Goal: Information Seeking & Learning: Compare options

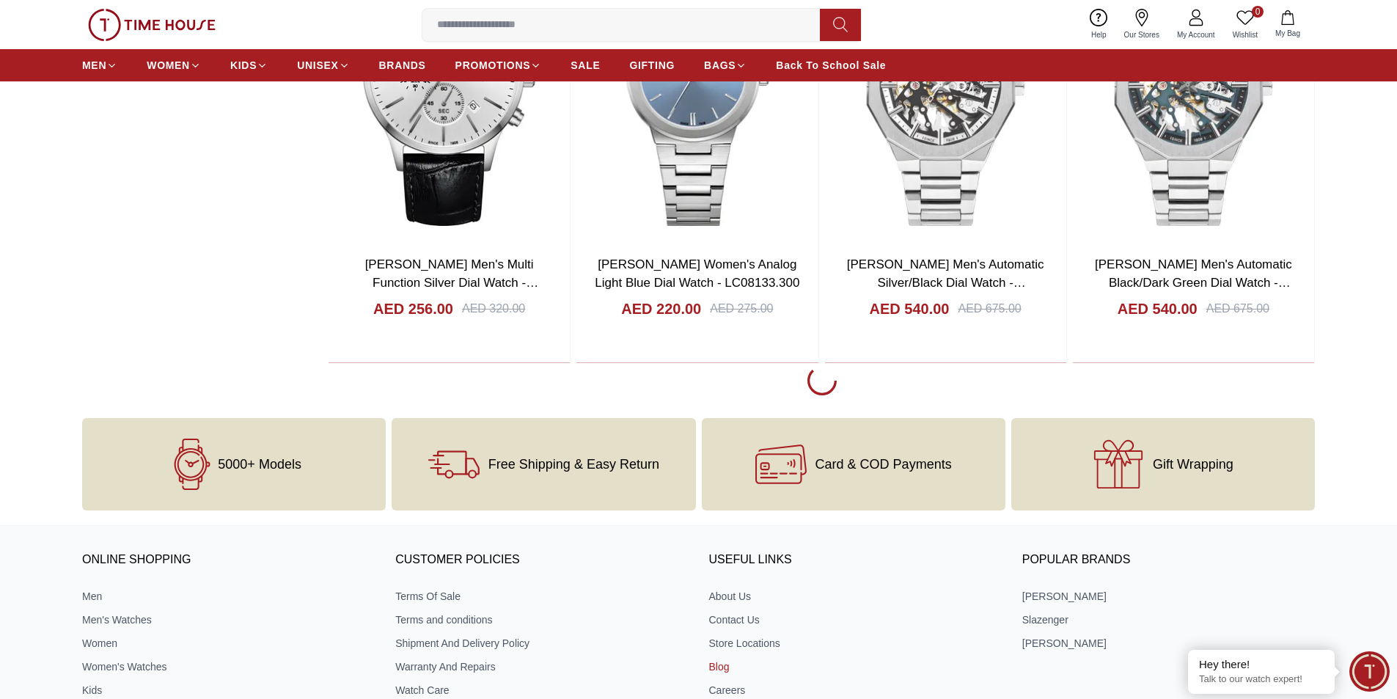
scroll to position [2974, 0]
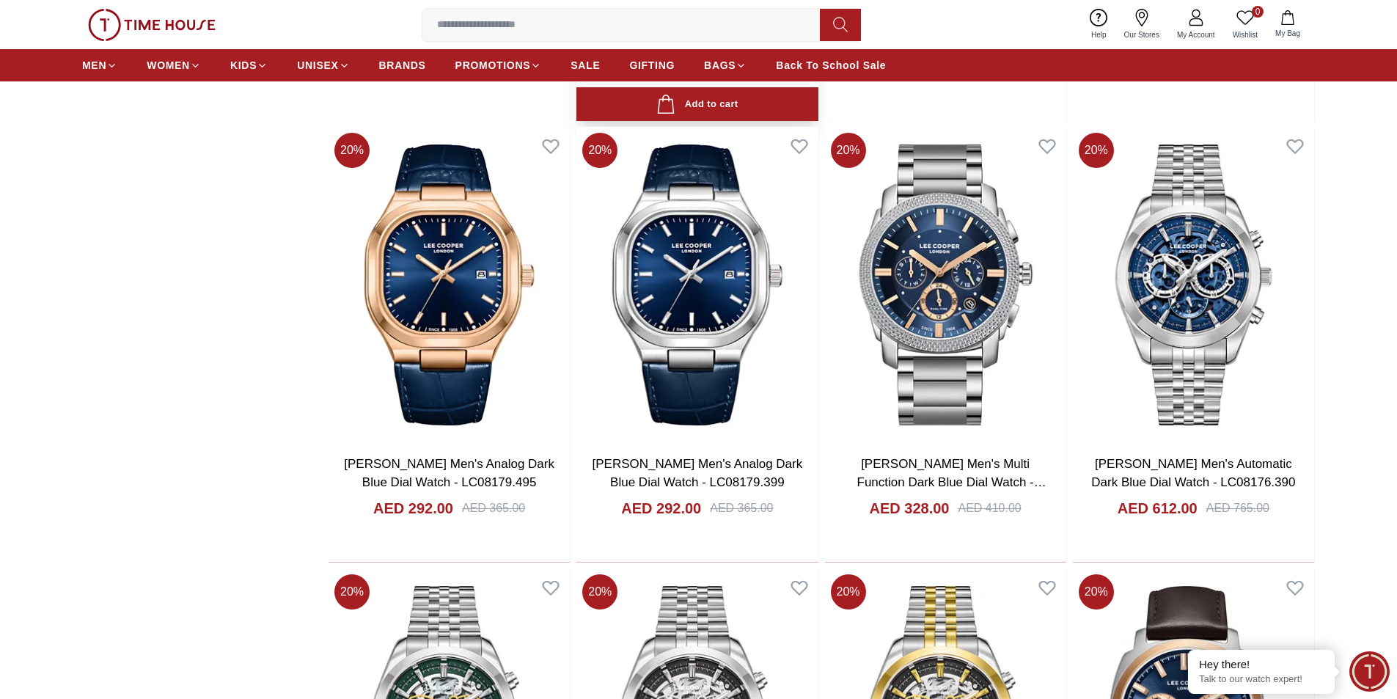
scroll to position [3414, 0]
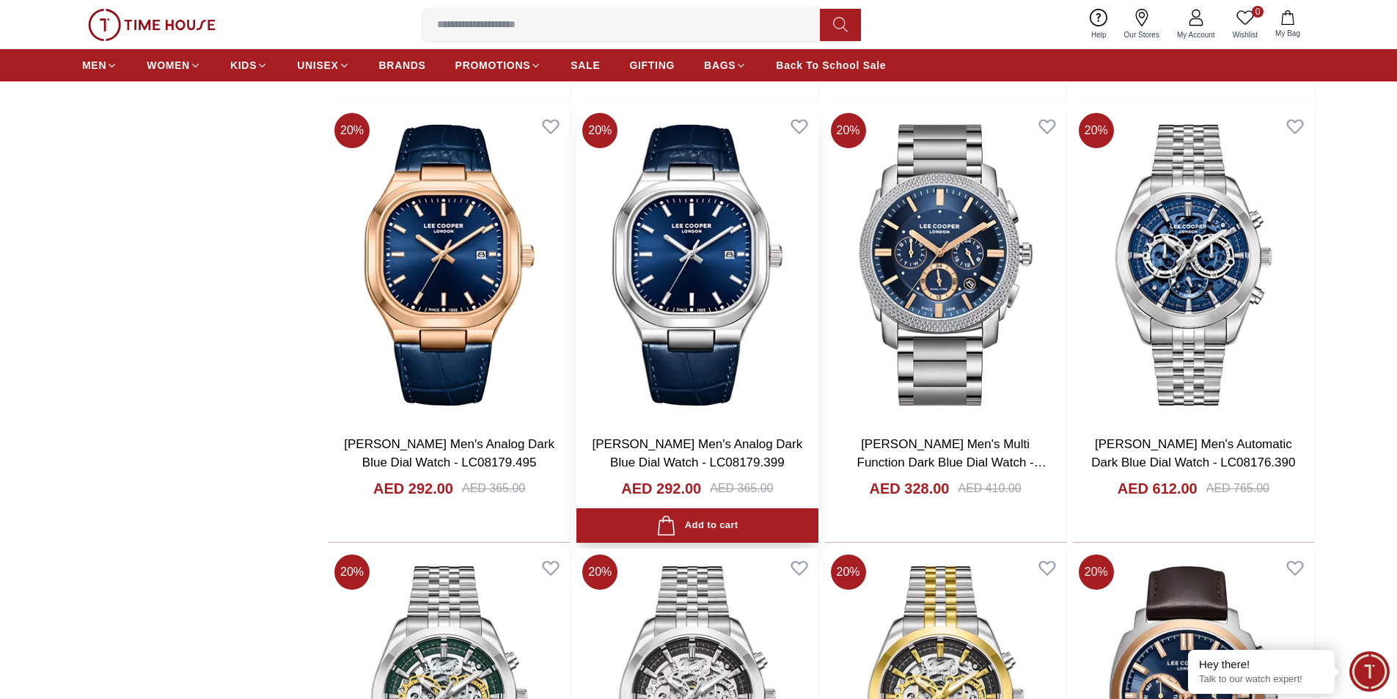
click at [728, 459] on link "[PERSON_NAME] Men's Analog Dark Blue Dial Watch - LC08179.399" at bounding box center [698, 453] width 211 height 33
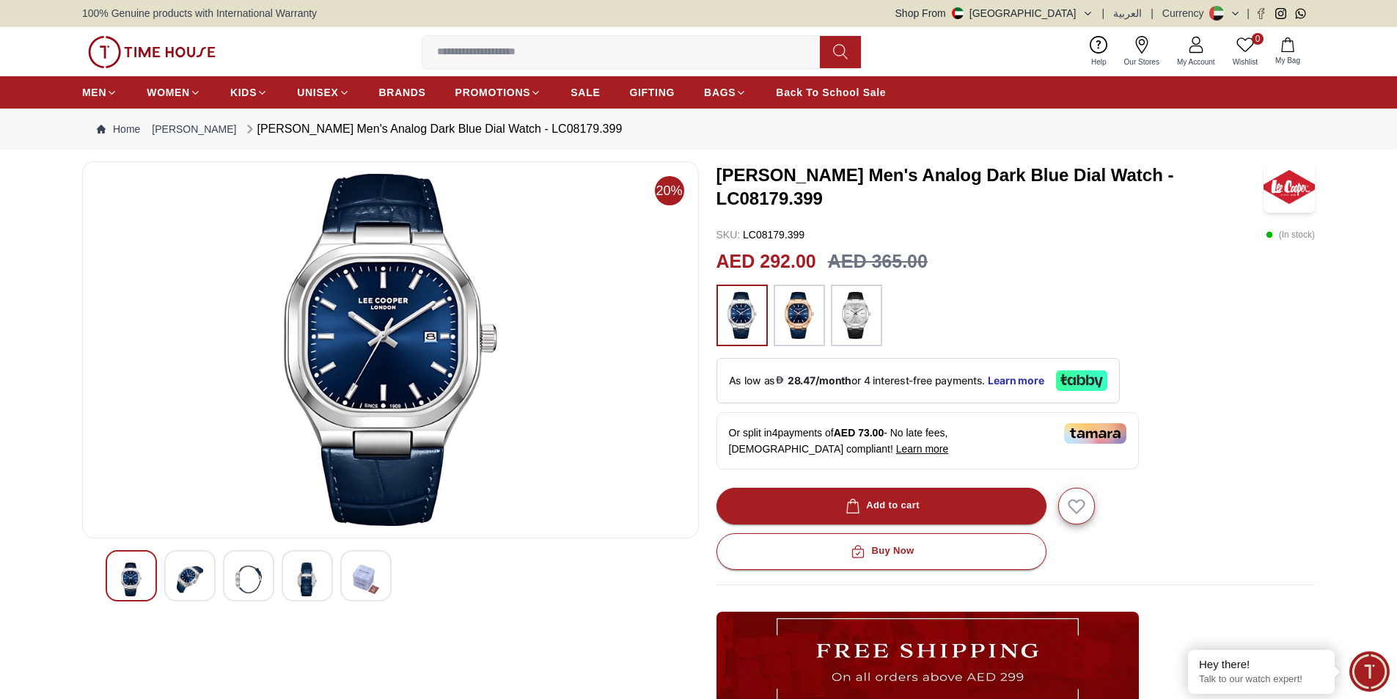
click at [847, 312] on img at bounding box center [856, 315] width 37 height 47
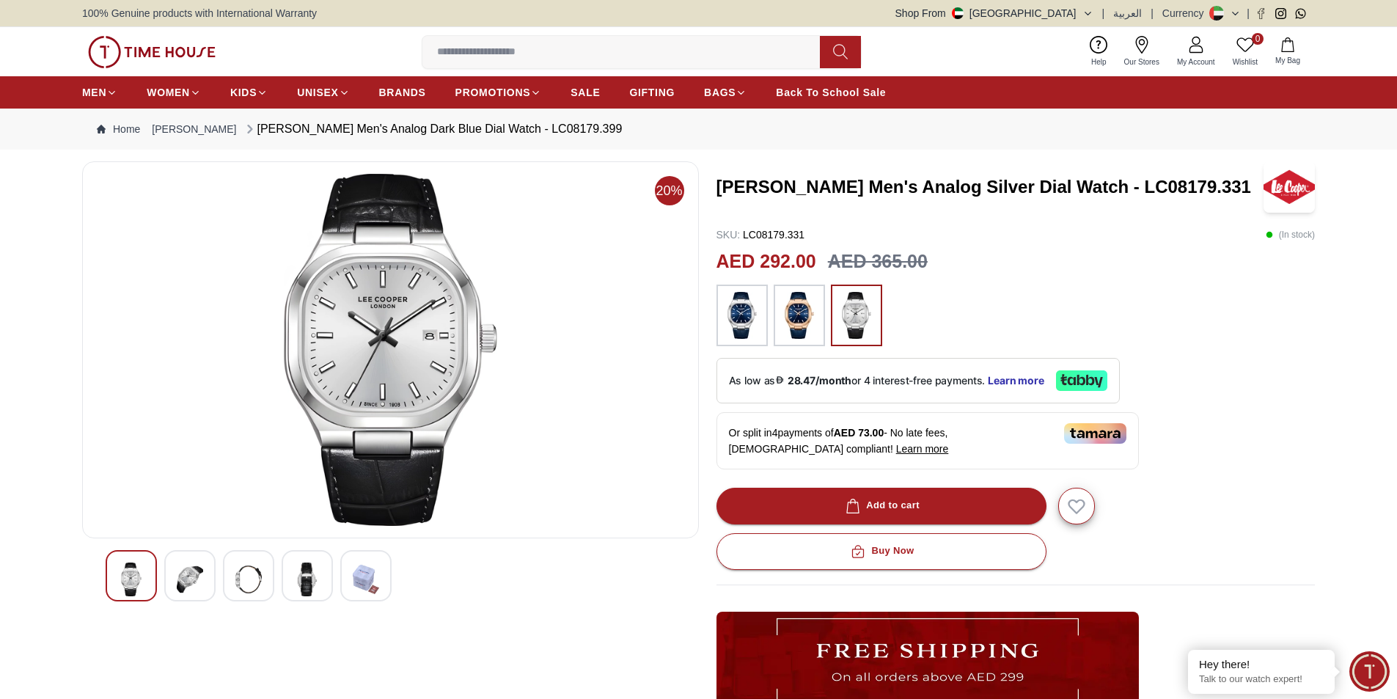
click at [751, 312] on img at bounding box center [742, 315] width 37 height 47
